Goal: Information Seeking & Learning: Learn about a topic

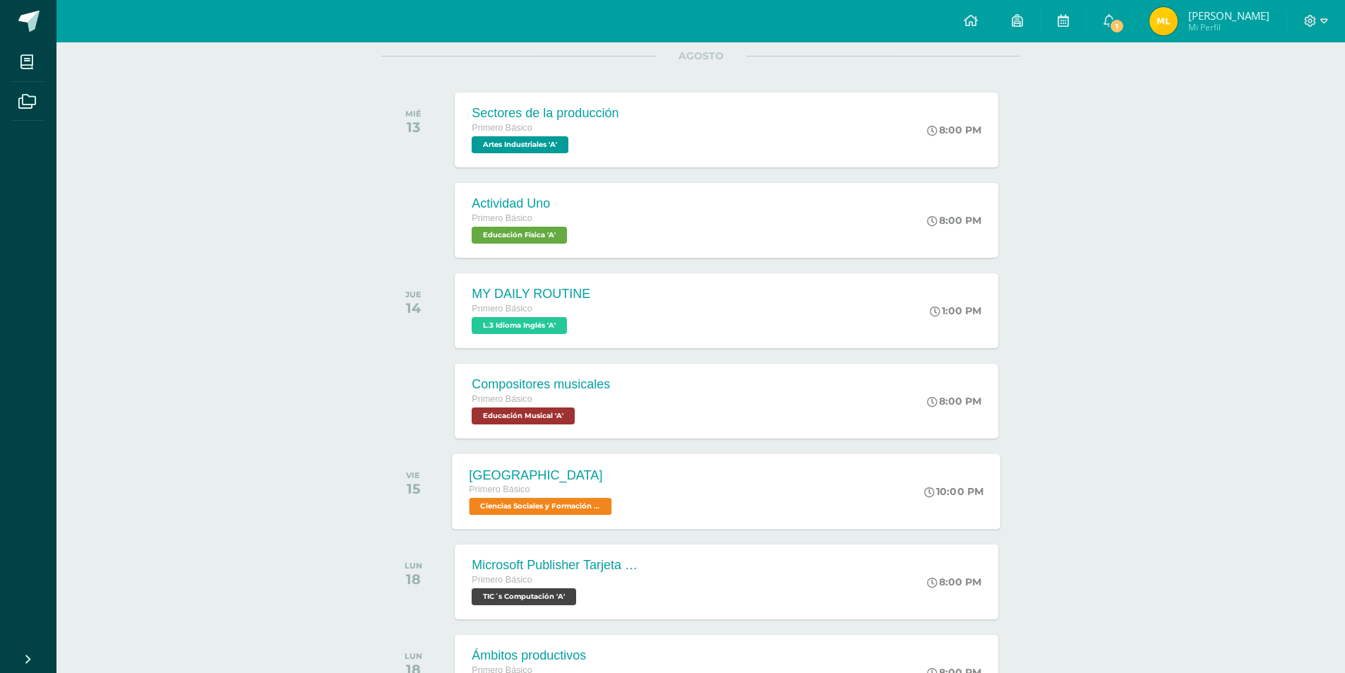
scroll to position [212, 0]
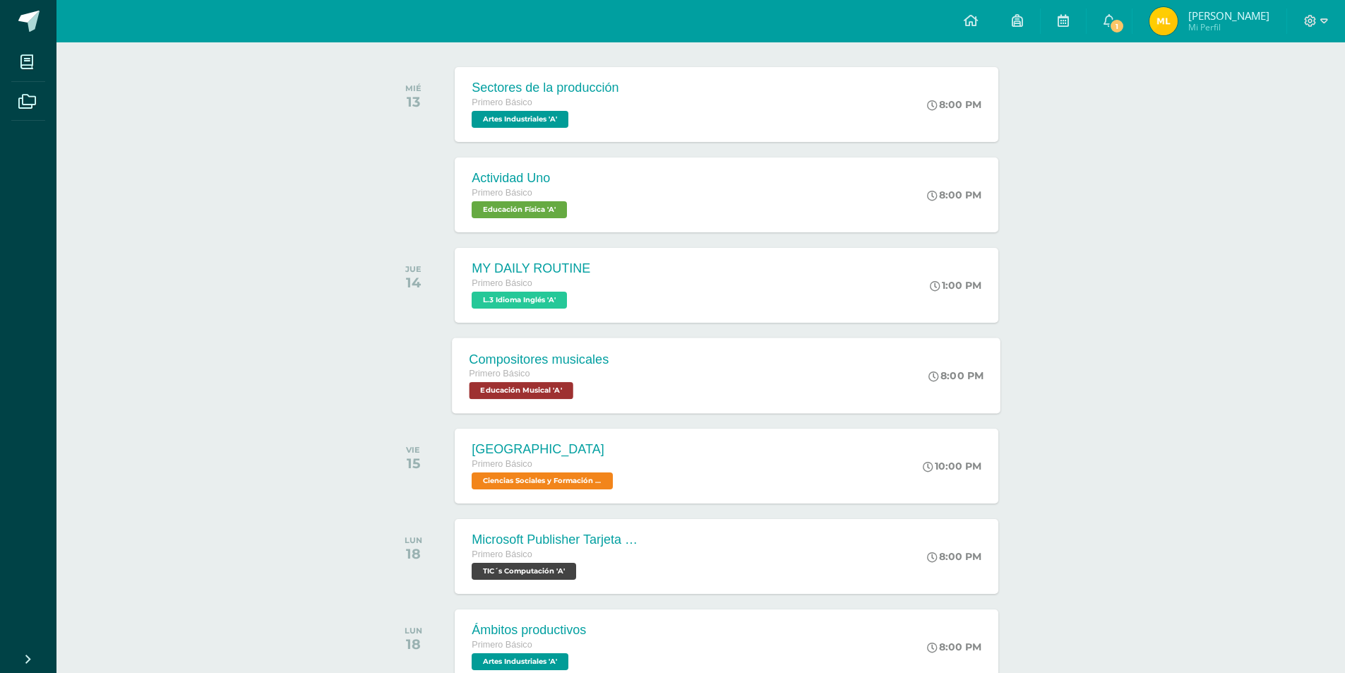
click at [634, 359] on div "Compositores musicales Primero Básico Educación Musical 'A' 8:00 PM Compositore…" at bounding box center [727, 375] width 549 height 76
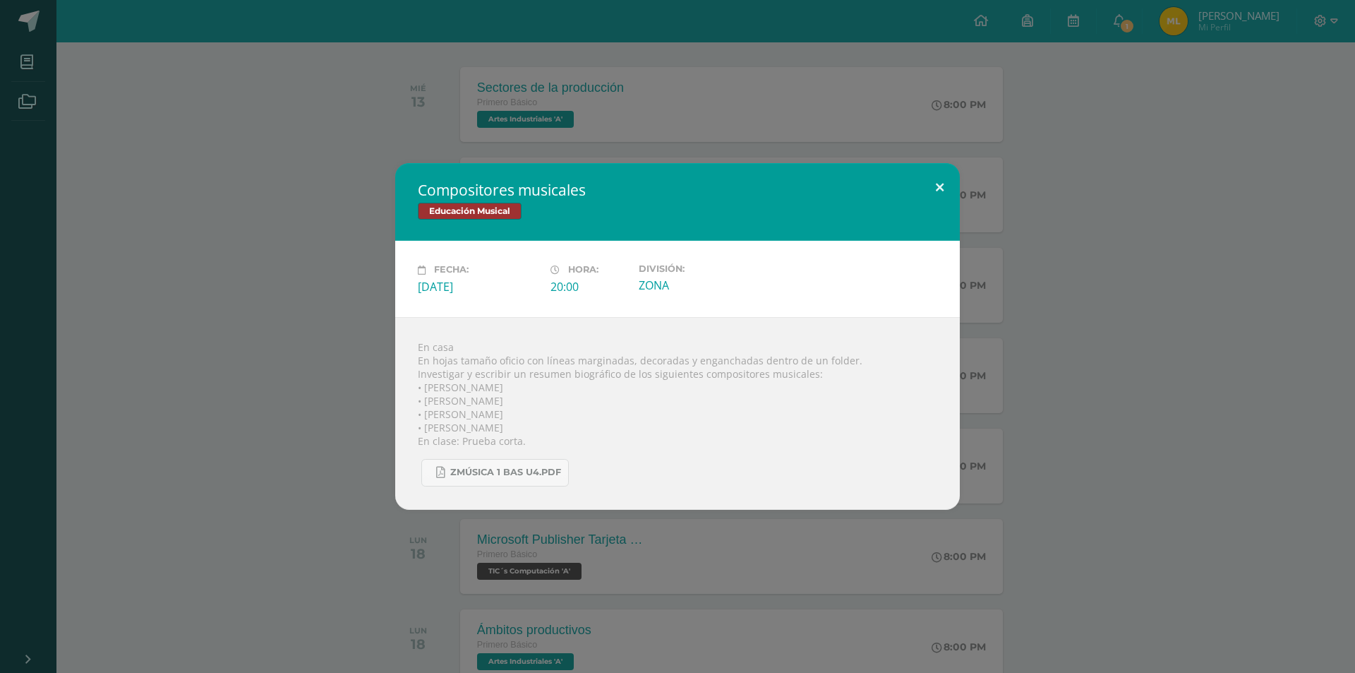
click at [940, 193] on button at bounding box center [940, 187] width 40 height 48
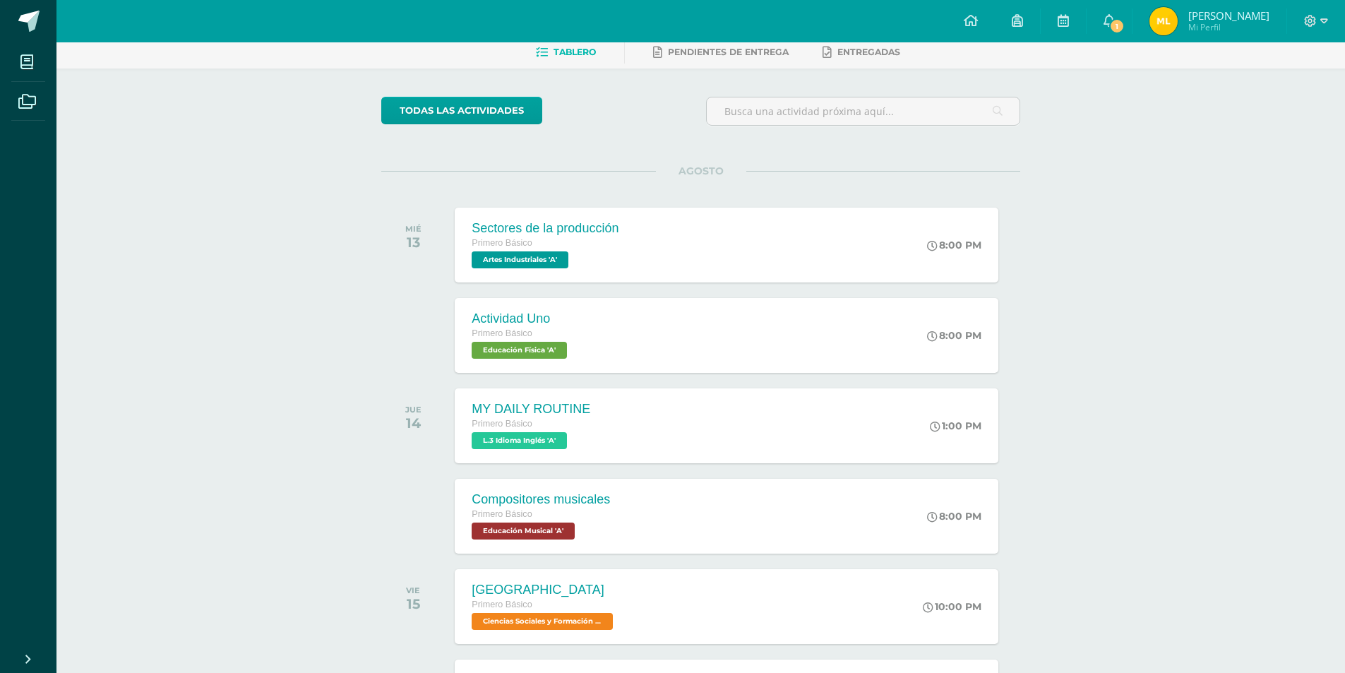
scroll to position [71, 0]
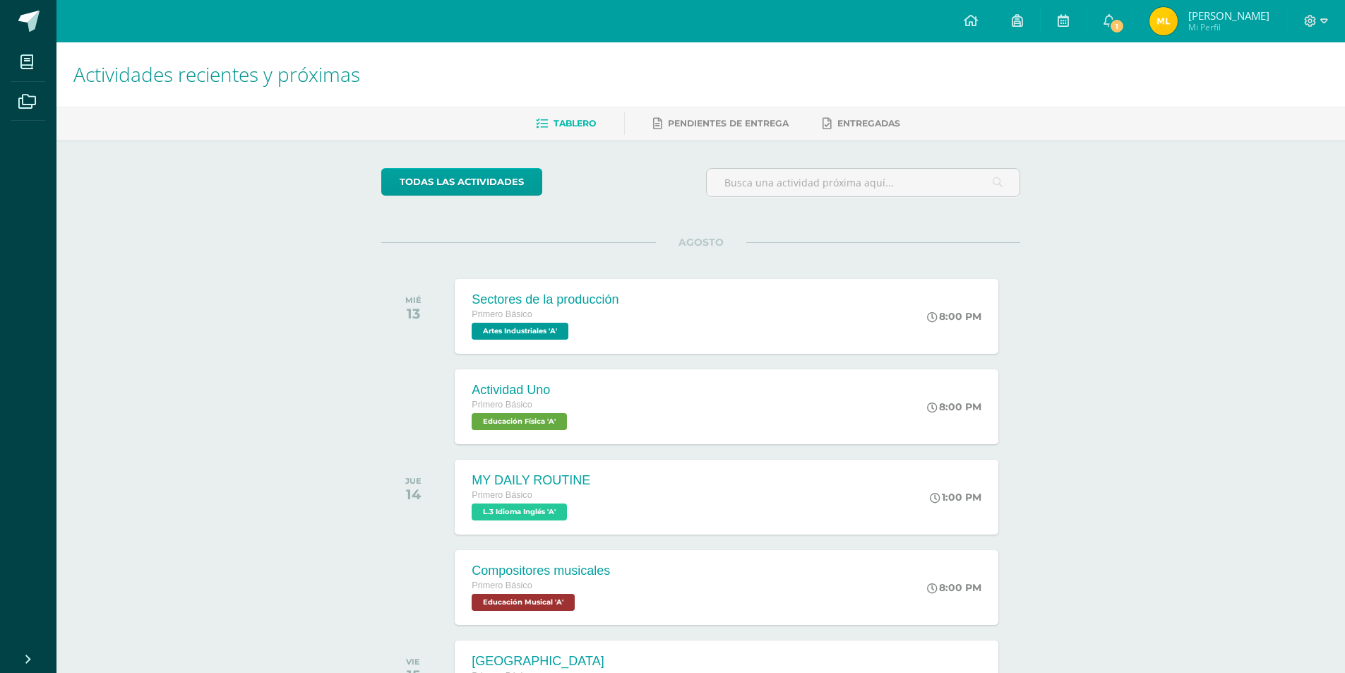
click at [603, 277] on div "MIÉ 13 Sectores de la producción Primero Básico Artes Industriales 'A' 8:00 PM …" at bounding box center [700, 316] width 639 height 79
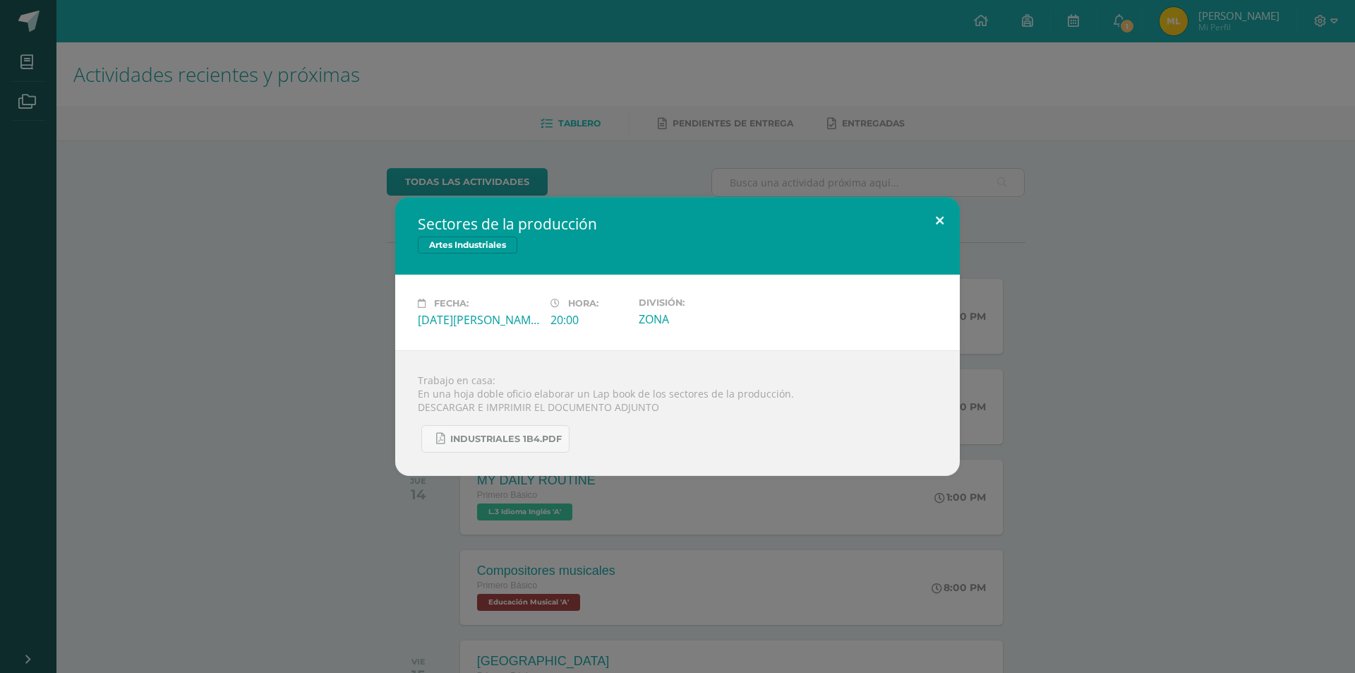
click at [921, 214] on button at bounding box center [940, 221] width 40 height 48
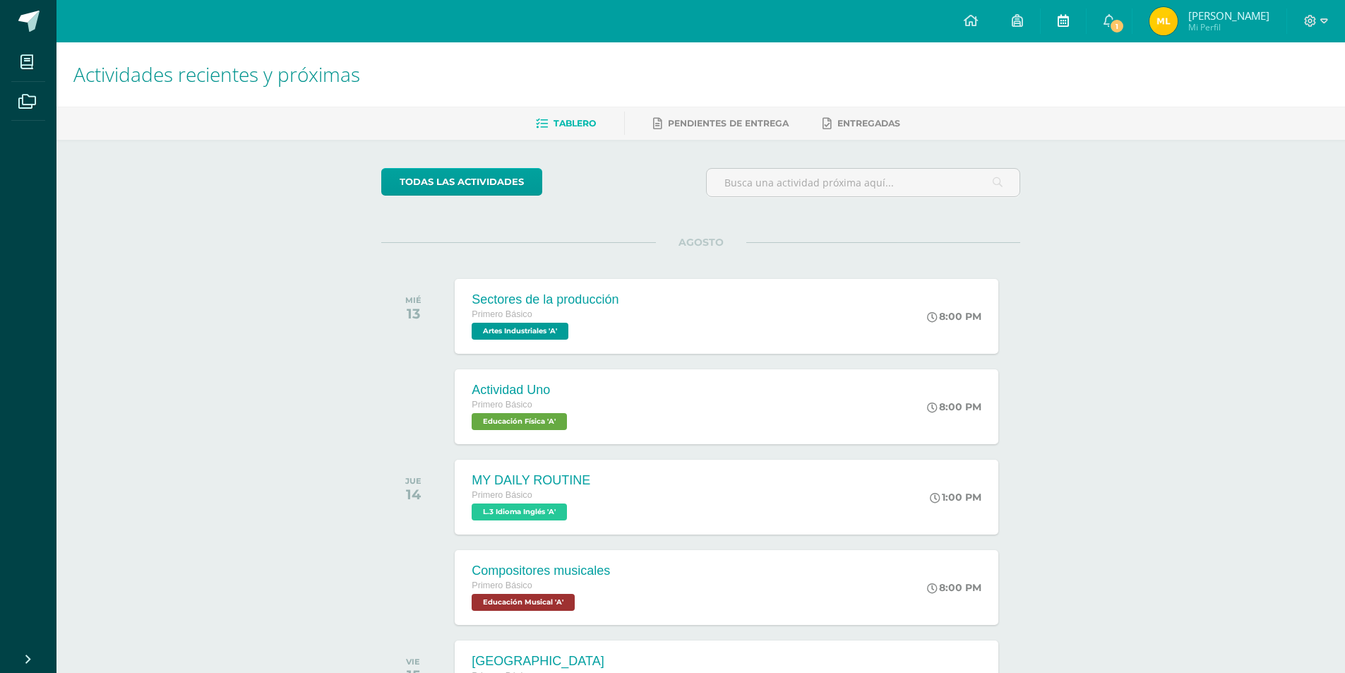
drag, startPoint x: 1075, startPoint y: 36, endPoint x: 1088, endPoint y: 35, distance: 13.5
click at [1074, 36] on link at bounding box center [1063, 21] width 45 height 42
click at [1142, 25] on link "[PERSON_NAME] Mi Perfil" at bounding box center [1209, 21] width 154 height 42
click at [1129, 28] on link "1" at bounding box center [1109, 21] width 45 height 42
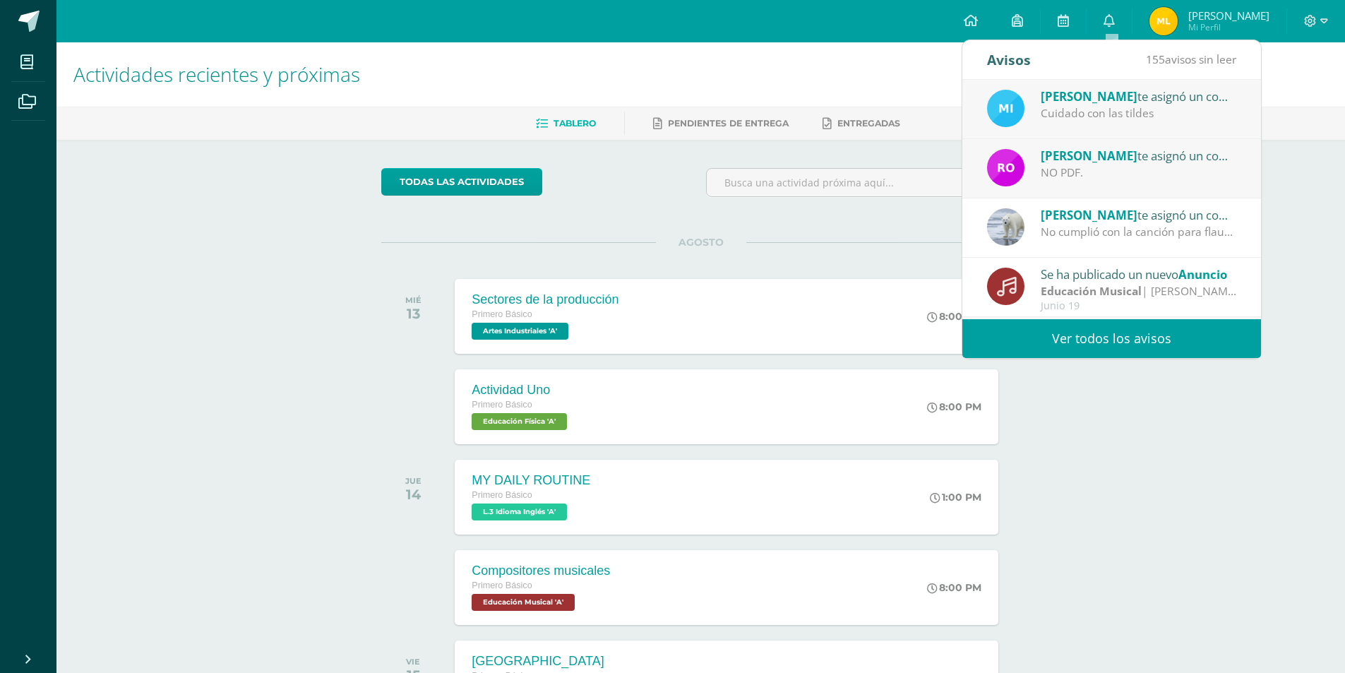
click at [918, 222] on div "todas las Actividades No tienes actividades Échale un vistazo a los demás perío…" at bounding box center [700, 517] width 695 height 755
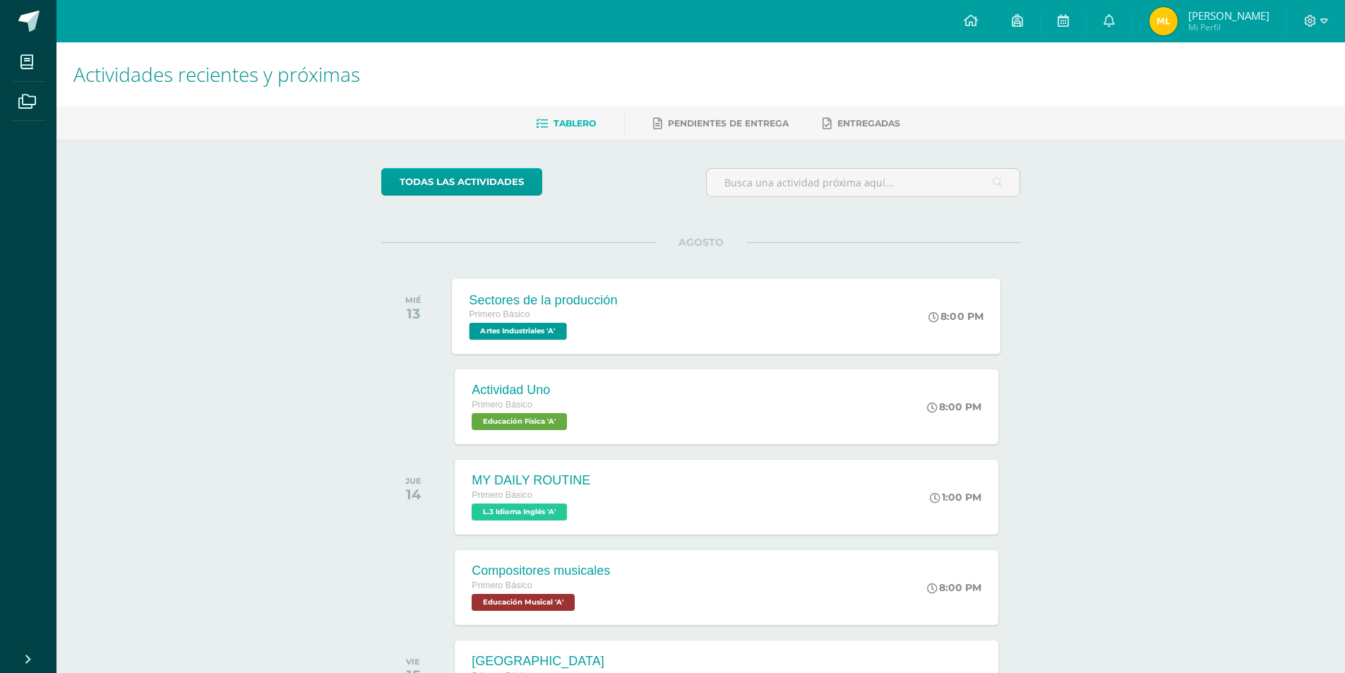
click at [561, 333] on span "Artes Industriales 'A'" at bounding box center [517, 331] width 97 height 17
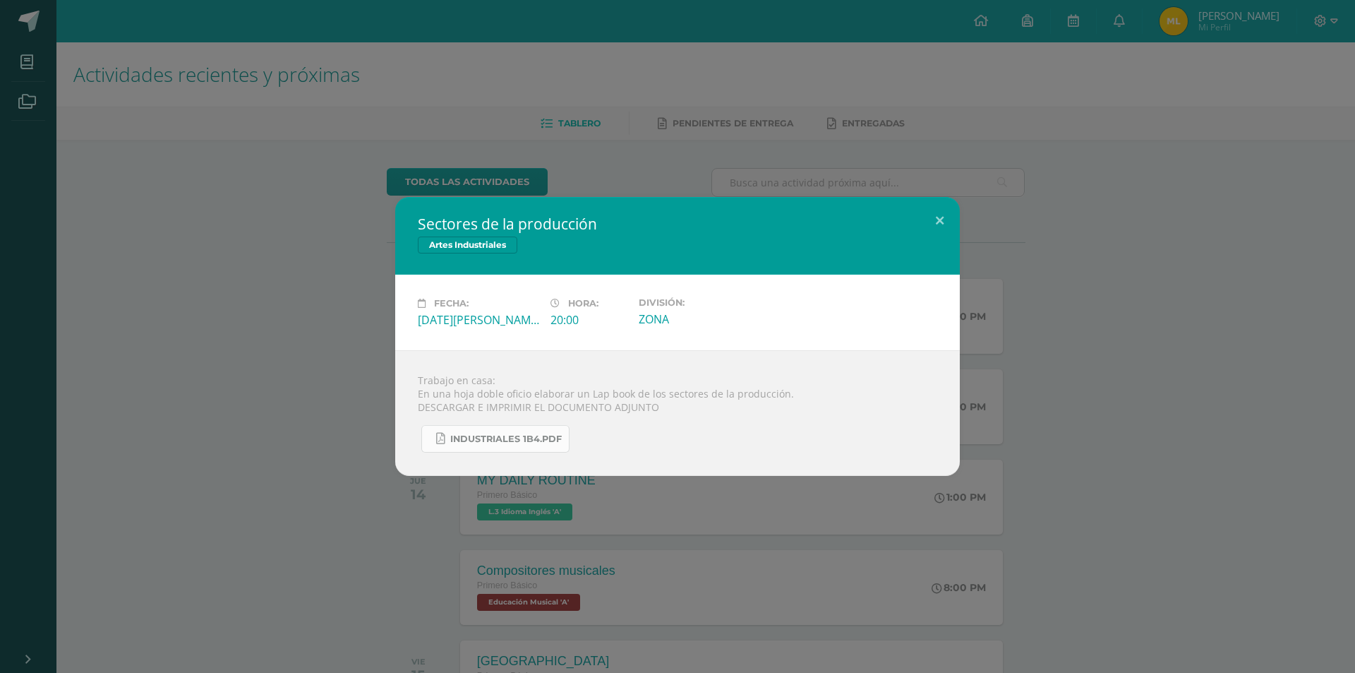
click at [473, 438] on span "INDUSTRIALES 1B4.pdf" at bounding box center [506, 438] width 112 height 11
